Goal: Task Accomplishment & Management: Manage account settings

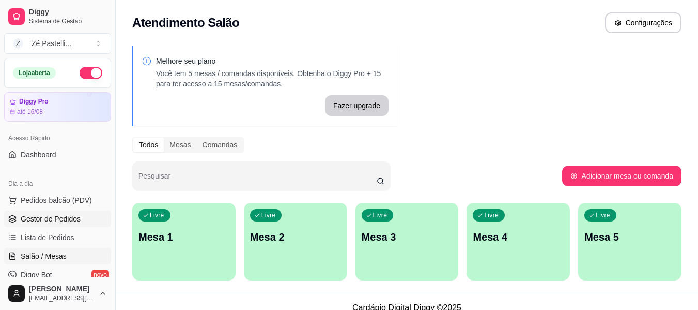
click at [50, 215] on span "Gestor de Pedidos" at bounding box center [51, 218] width 60 height 10
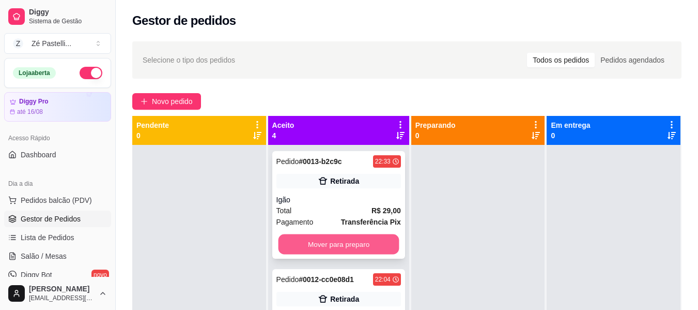
click at [311, 240] on button "Mover para preparo" at bounding box center [338, 244] width 121 height 20
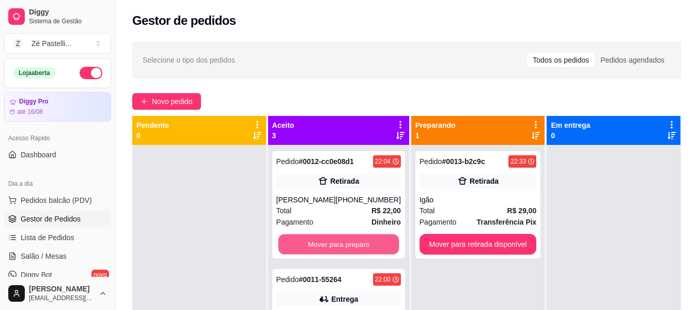
click at [311, 240] on button "Mover para preparo" at bounding box center [338, 244] width 121 height 20
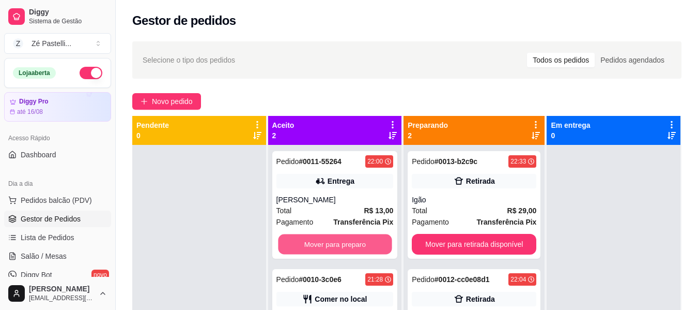
click at [311, 240] on button "Mover para preparo" at bounding box center [335, 244] width 114 height 20
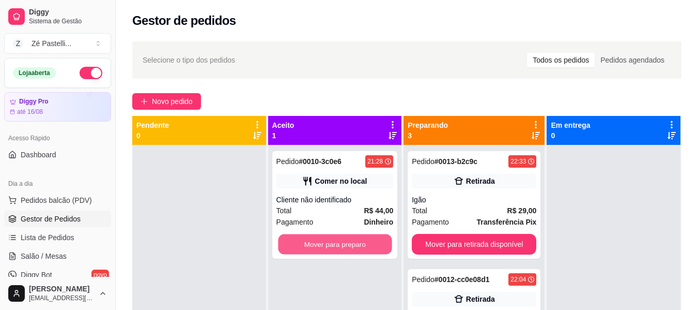
click at [311, 240] on button "Mover para preparo" at bounding box center [335, 244] width 114 height 20
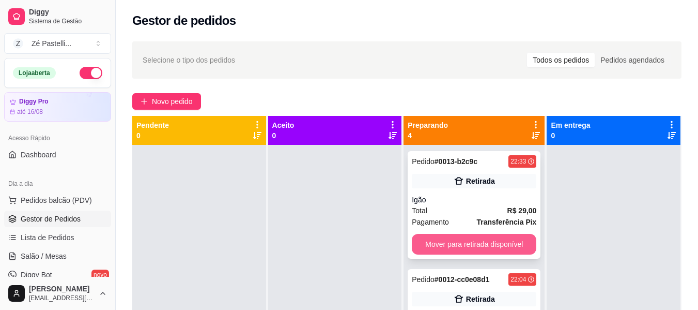
click at [460, 248] on button "Mover para retirada disponível" at bounding box center [474, 244] width 125 height 21
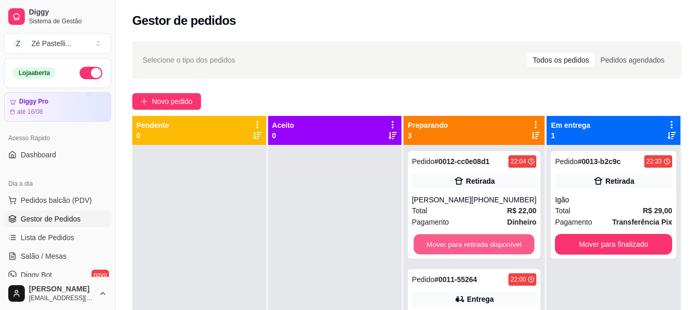
click at [460, 248] on button "Mover para retirada disponível" at bounding box center [474, 244] width 121 height 20
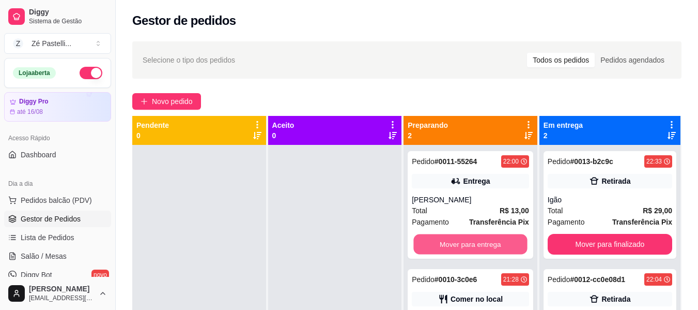
click at [460, 248] on button "Mover para entrega" at bounding box center [471, 244] width 114 height 20
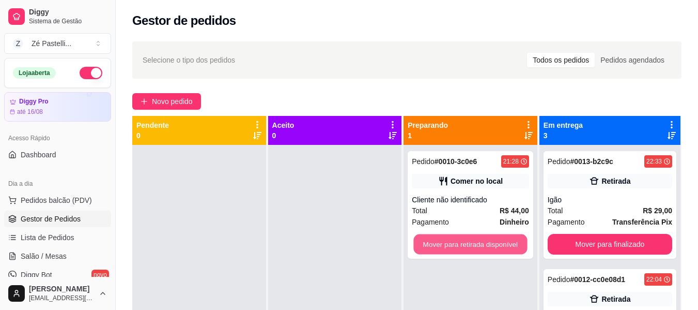
click at [460, 248] on button "Mover para retirada disponível" at bounding box center [471, 244] width 114 height 20
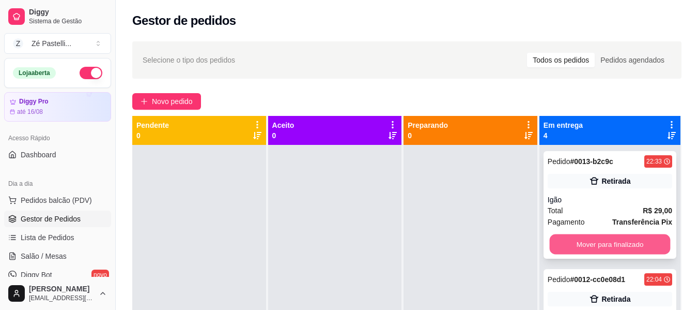
click at [590, 243] on button "Mover para finalizado" at bounding box center [609, 244] width 121 height 20
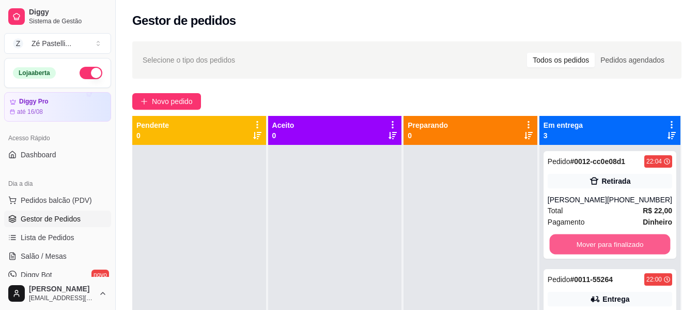
click at [590, 243] on button "Mover para finalizado" at bounding box center [609, 244] width 121 height 20
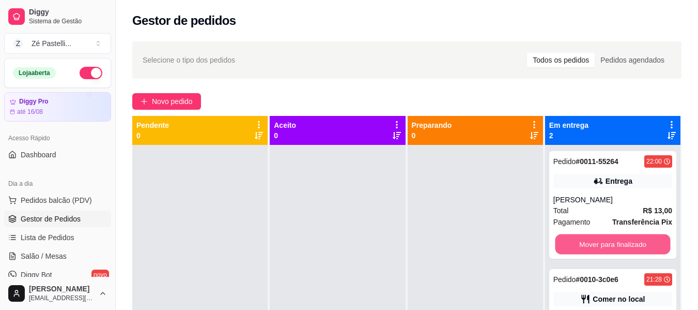
click at [590, 243] on button "Mover para finalizado" at bounding box center [612, 244] width 115 height 20
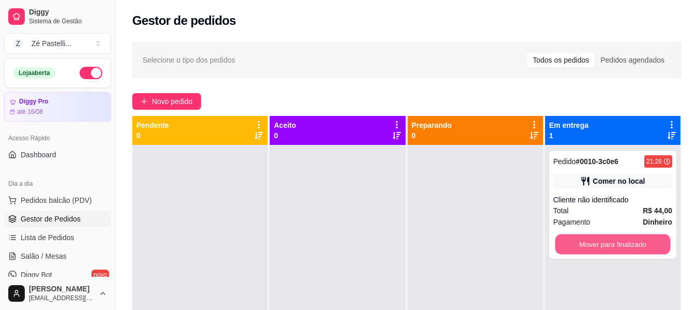
click at [590, 243] on button "Mover para finalizado" at bounding box center [612, 244] width 115 height 20
